Goal: Navigation & Orientation: Find specific page/section

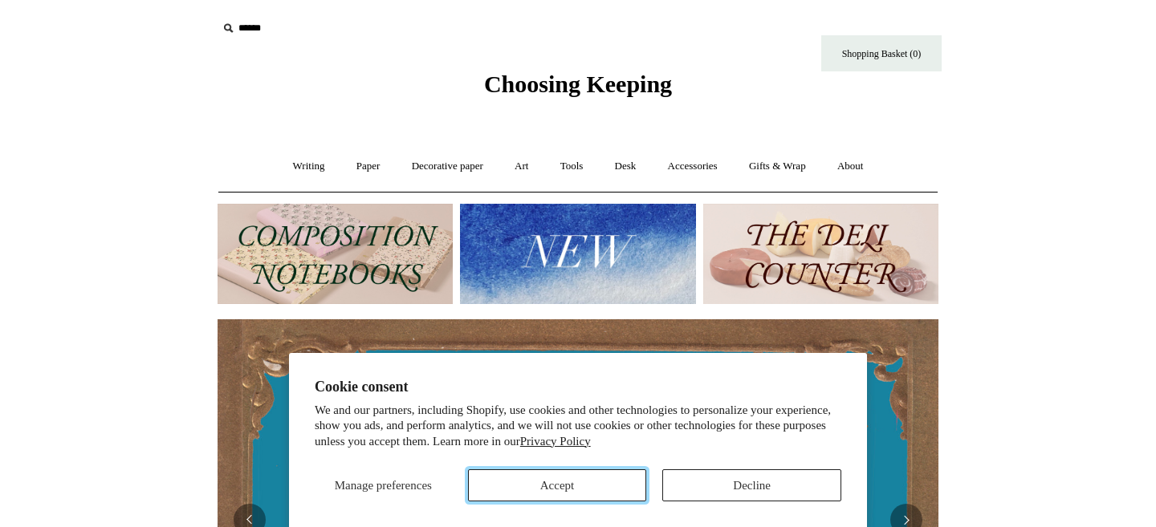
click at [597, 480] on button "Accept" at bounding box center [557, 486] width 179 height 32
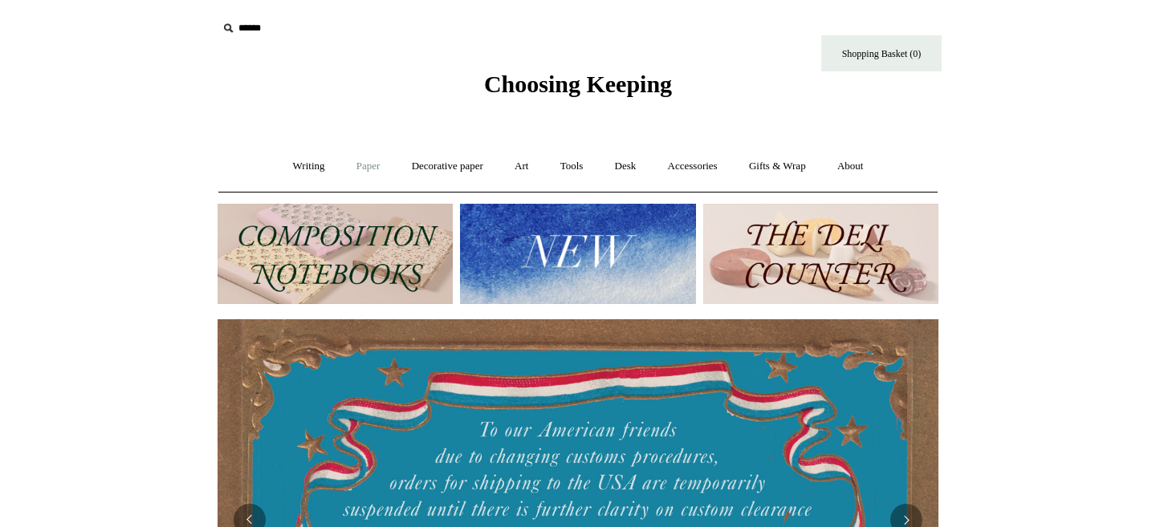
click at [364, 168] on link "Paper +" at bounding box center [368, 166] width 53 height 43
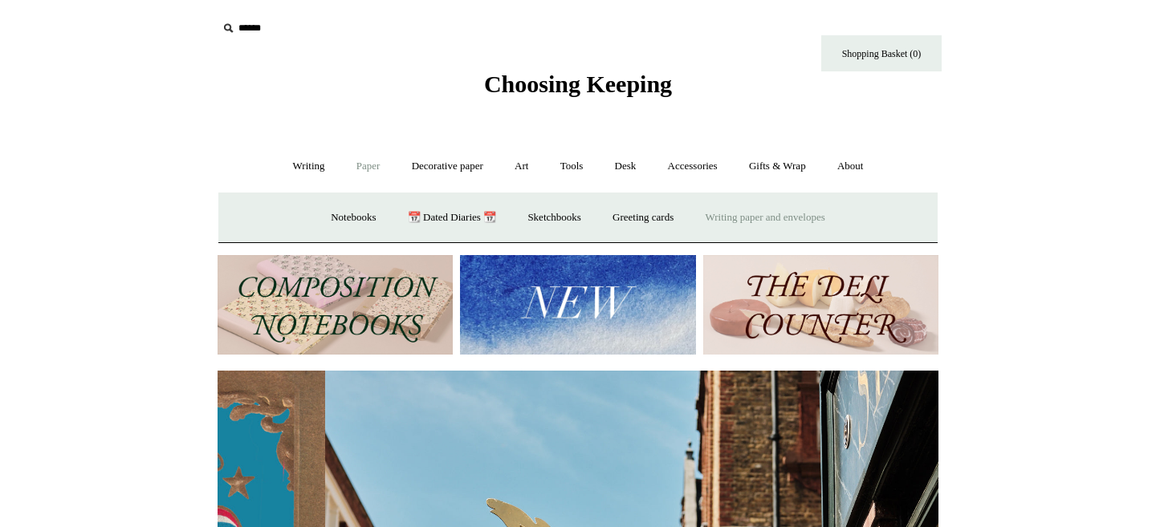
scroll to position [0, 721]
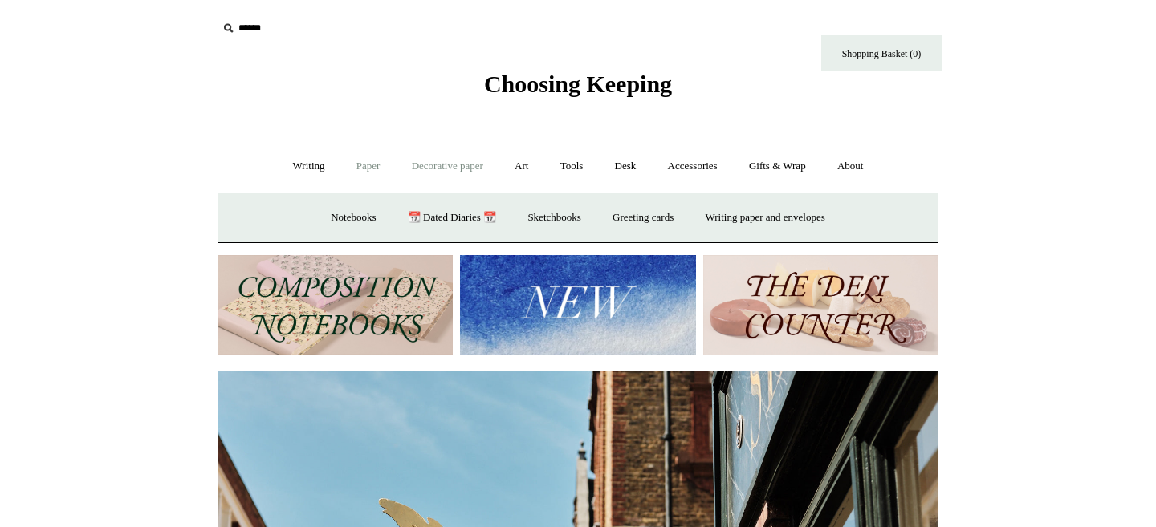
click at [451, 165] on link "Decorative paper +" at bounding box center [447, 166] width 100 height 43
click at [395, 219] on link "Wrapping & decoupage" at bounding box center [422, 218] width 128 height 43
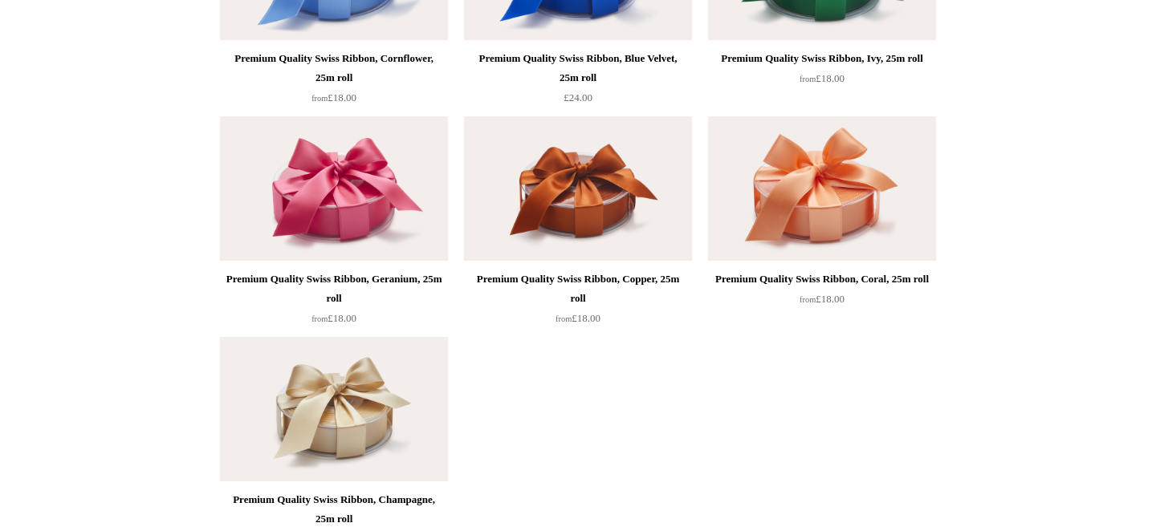
scroll to position [2537, 0]
